Goal: Information Seeking & Learning: Learn about a topic

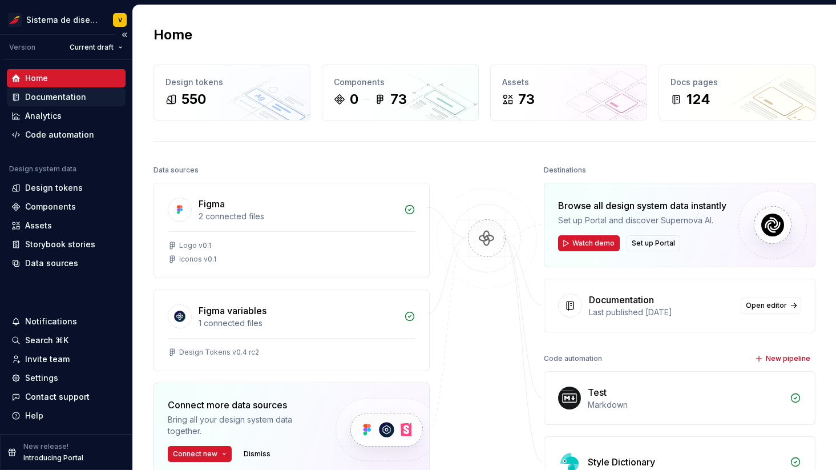
click at [63, 100] on div "Documentation" at bounding box center [55, 96] width 61 height 11
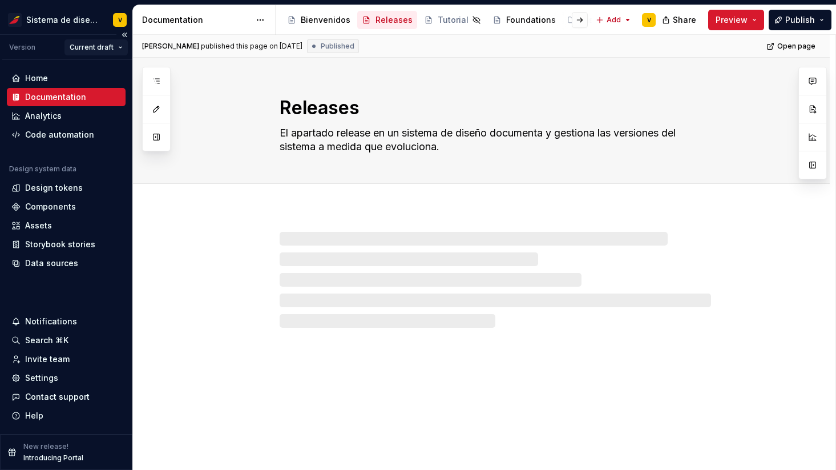
click at [97, 46] on html "Sistema de diseño Iberia V Version Current draft Home Documentation Analytics C…" at bounding box center [418, 235] width 836 height 470
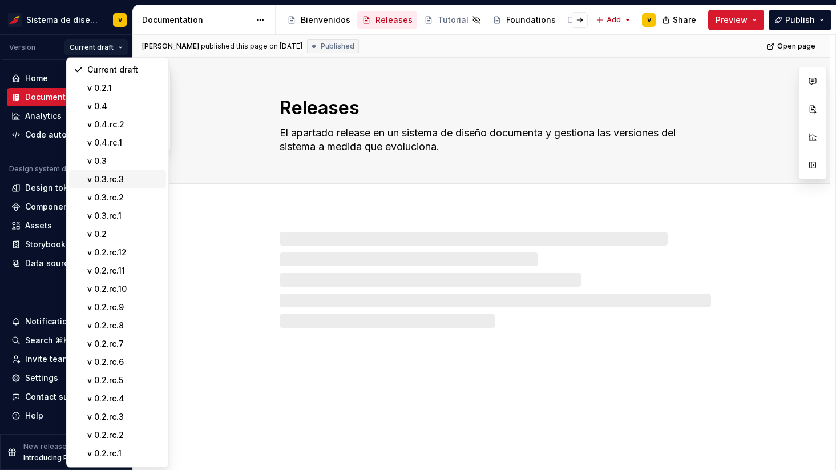
click at [110, 181] on div "v 0.3.rc.3" at bounding box center [124, 178] width 74 height 11
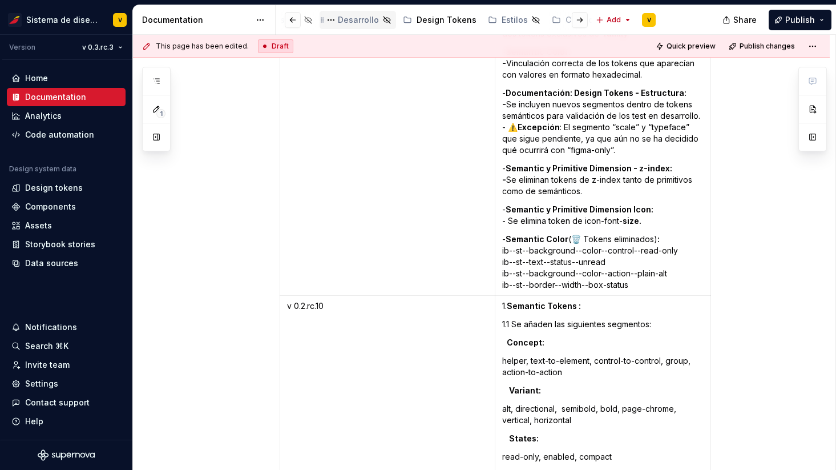
scroll to position [0, 321]
click at [417, 19] on div "Design Tokens" at bounding box center [434, 19] width 60 height 11
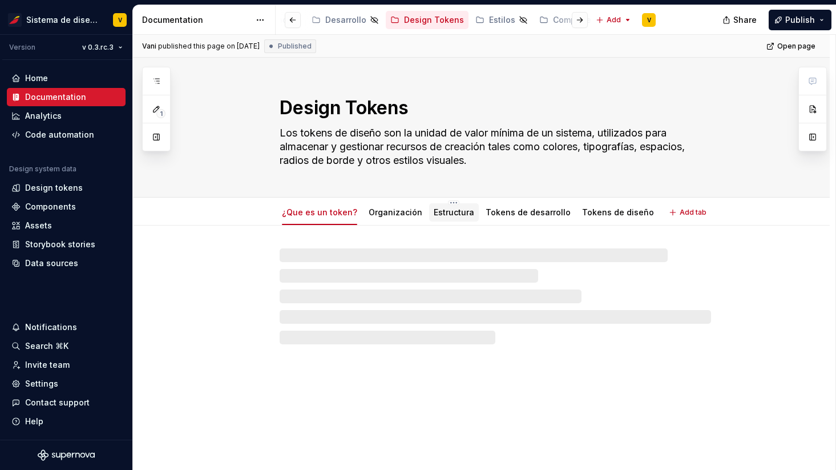
click at [445, 212] on link "Estructura" at bounding box center [454, 212] width 41 height 10
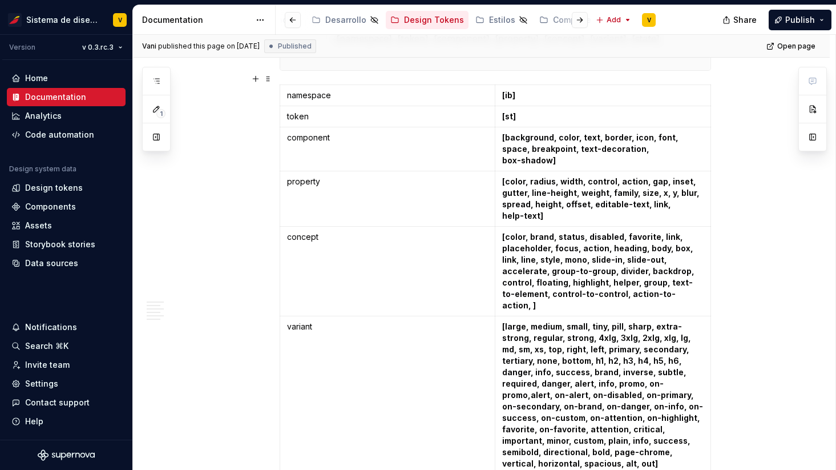
scroll to position [964, 0]
click at [42, 186] on div "Design tokens" at bounding box center [54, 187] width 58 height 11
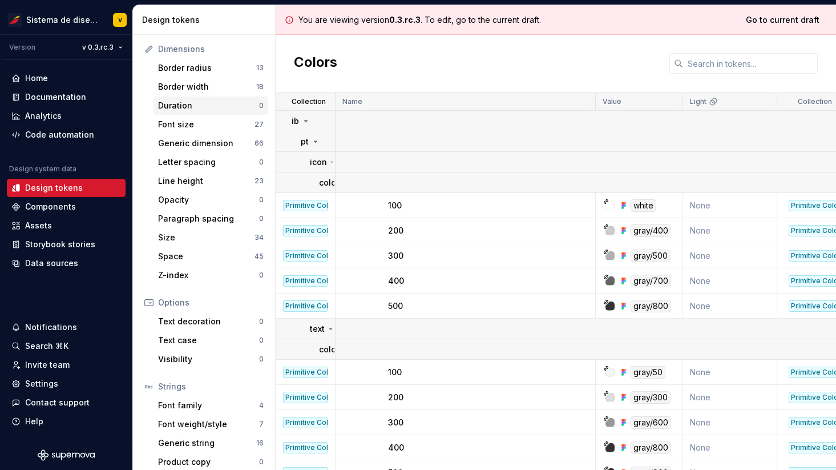
scroll to position [155, 0]
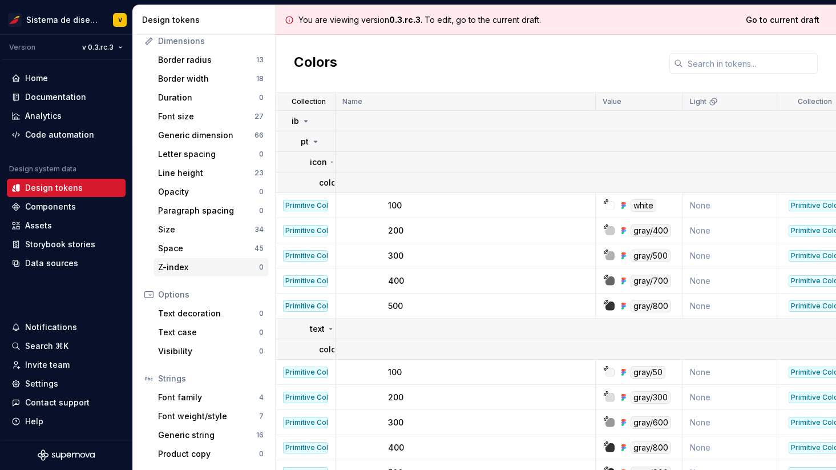
click at [177, 268] on div "Z-index" at bounding box center [208, 266] width 101 height 11
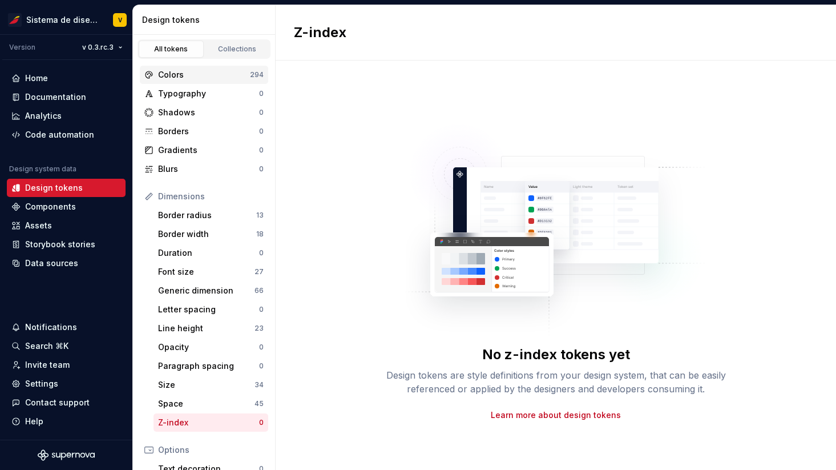
click at [200, 74] on div "Colors" at bounding box center [204, 74] width 92 height 11
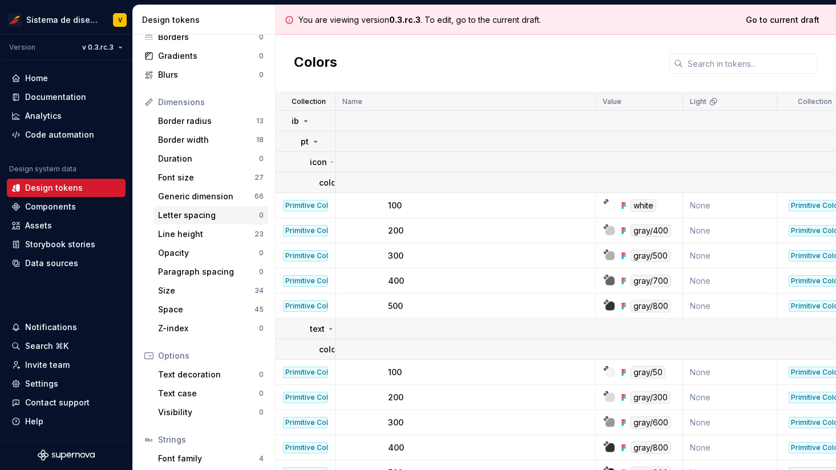
scroll to position [155, 0]
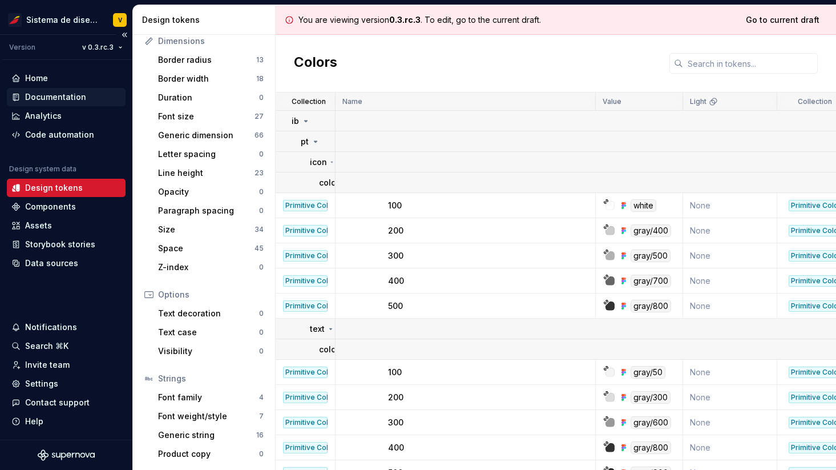
click at [74, 98] on div "Documentation" at bounding box center [55, 96] width 61 height 11
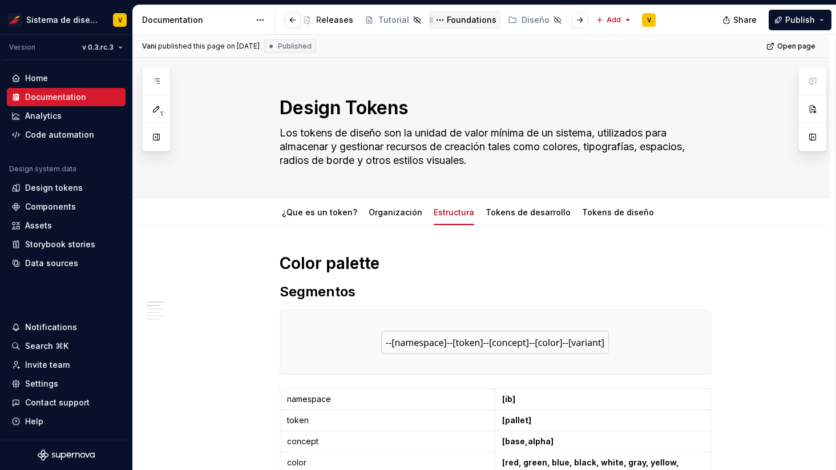
scroll to position [0, 75]
click at [506, 19] on div "Diseño" at bounding box center [520, 19] width 28 height 11
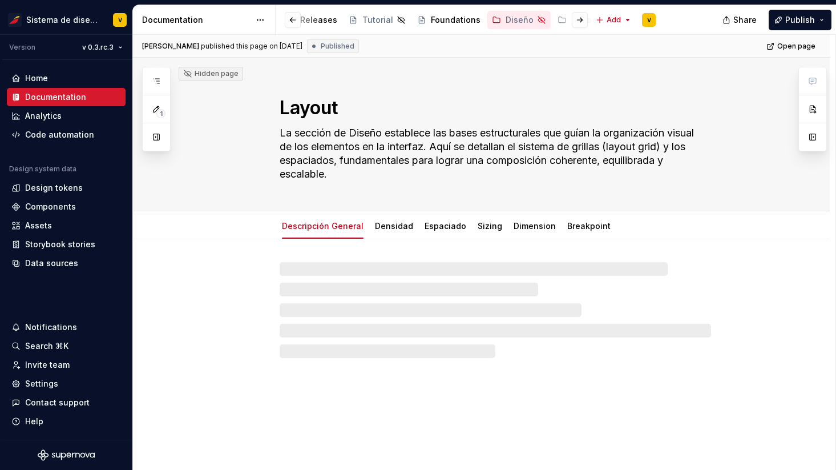
click at [554, 22] on div at bounding box center [570, 20] width 43 height 21
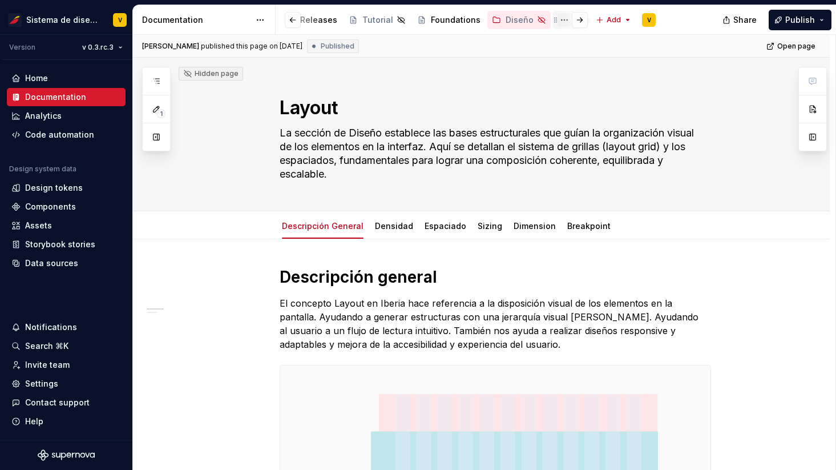
click at [557, 17] on button "Page tree" at bounding box center [564, 20] width 14 height 14
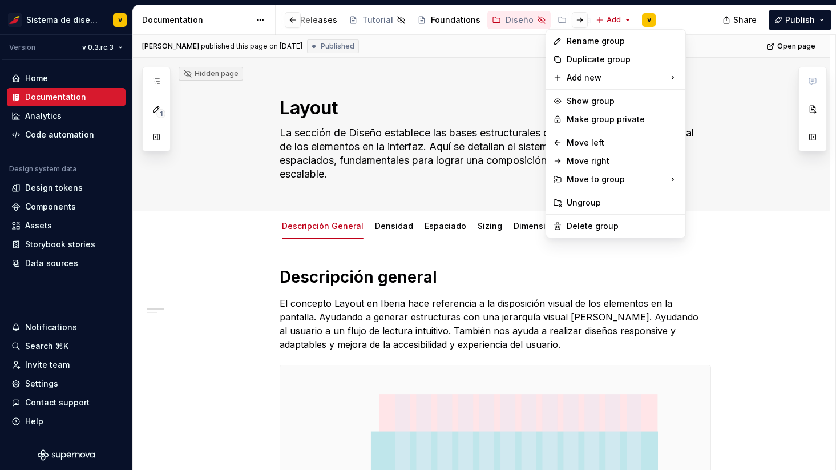
click at [405, 91] on html "Sistema de diseño Iberia V Version v 0.3.rc.3 Home Documentation Analytics Code…" at bounding box center [418, 235] width 836 height 470
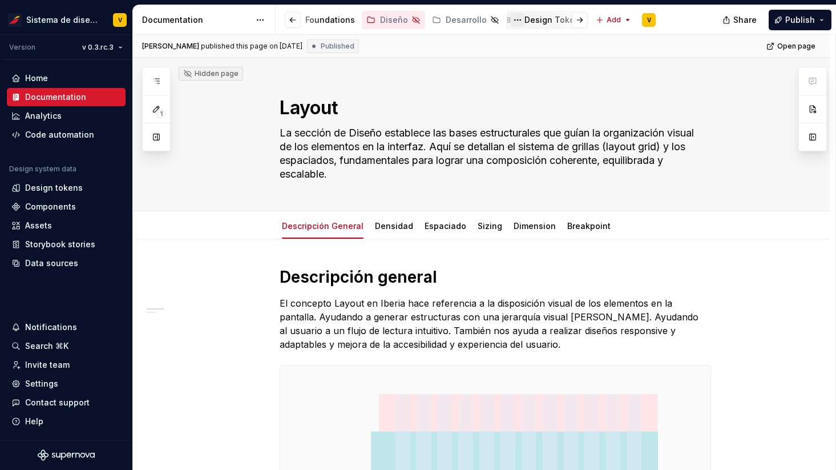
scroll to position [0, 205]
click at [532, 18] on div "Design Tokens" at bounding box center [550, 19] width 60 height 11
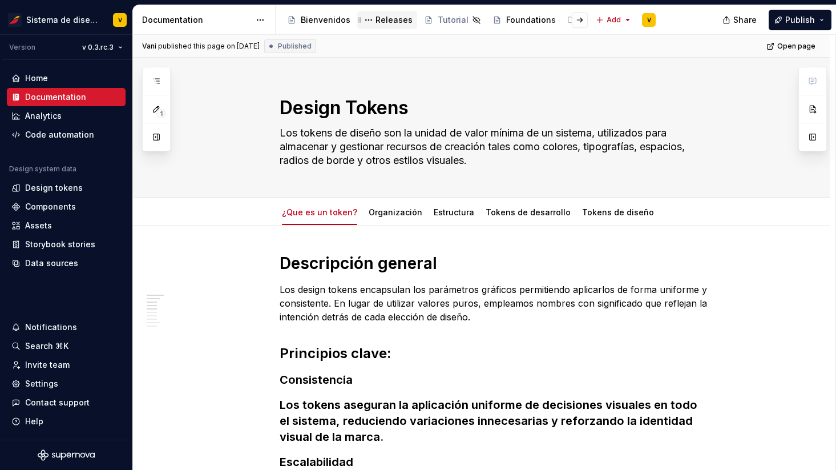
click at [390, 20] on div "Releases" at bounding box center [393, 19] width 37 height 11
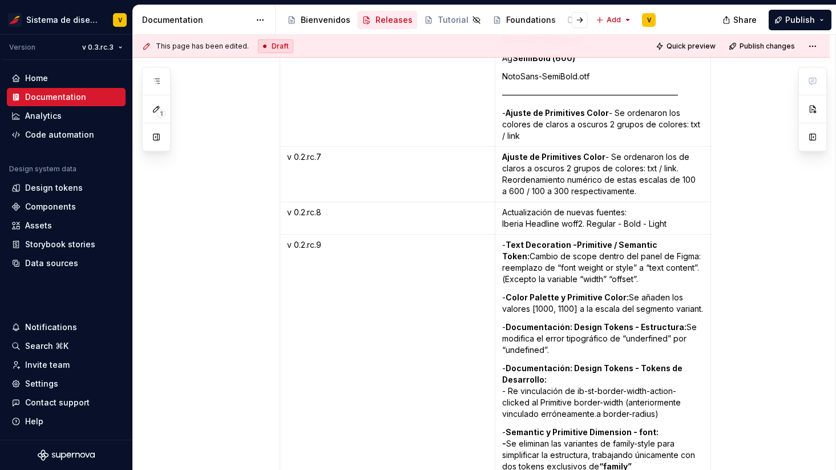
scroll to position [1148, 0]
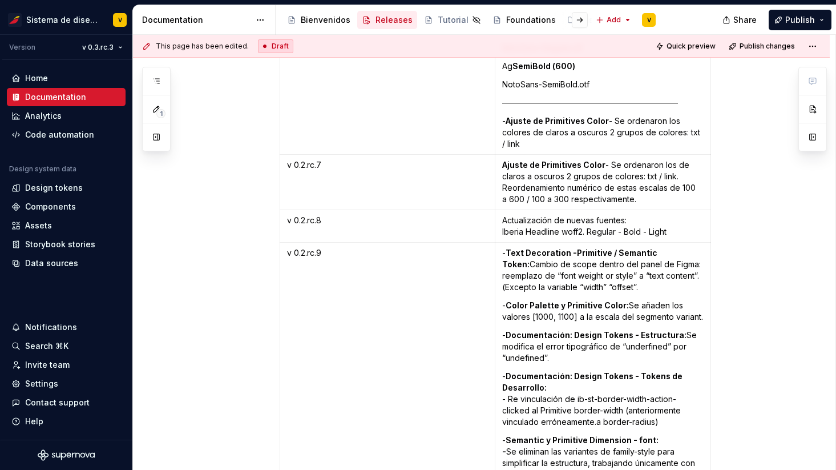
type textarea "*"
